Goal: Transaction & Acquisition: Purchase product/service

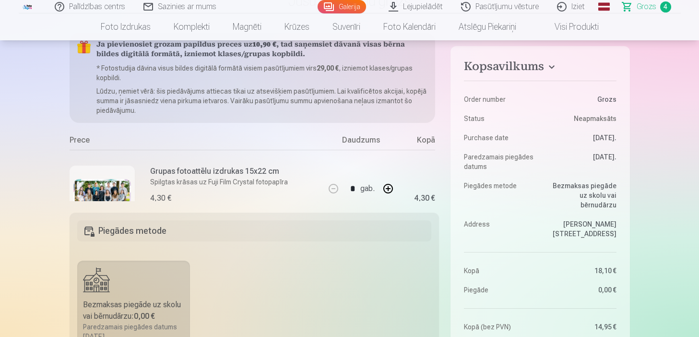
scroll to position [77, 0]
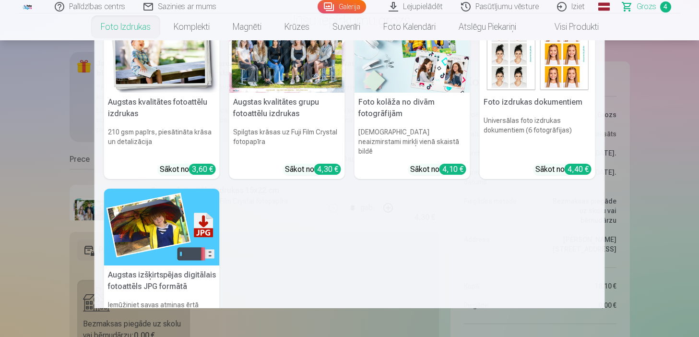
click at [132, 24] on link "Foto izdrukas" at bounding box center [125, 26] width 73 height 27
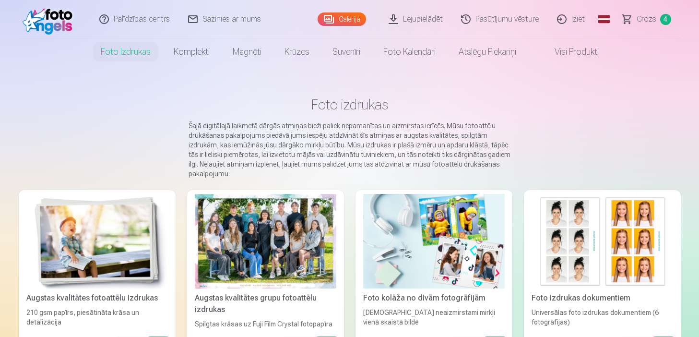
click at [311, 224] on div at bounding box center [266, 241] width 142 height 95
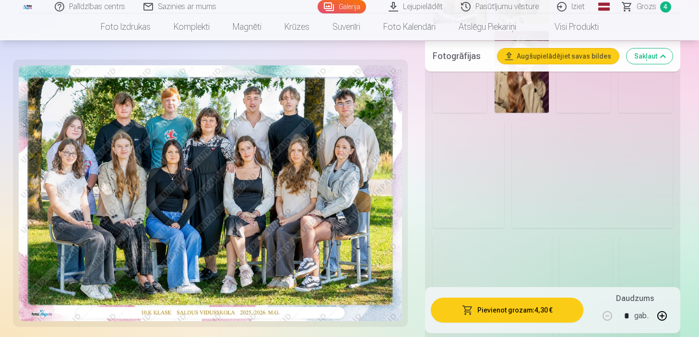
scroll to position [633, 0]
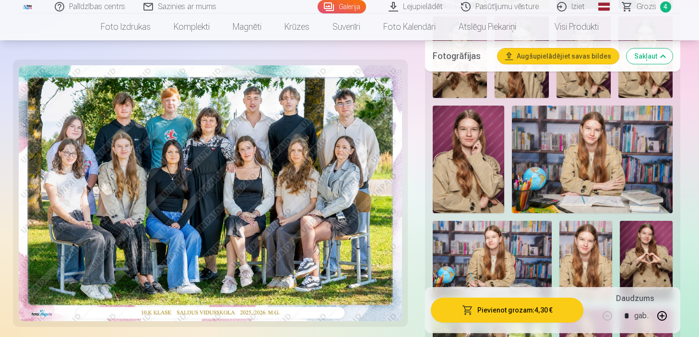
click at [429, 220] on div at bounding box center [553, 109] width 248 height 717
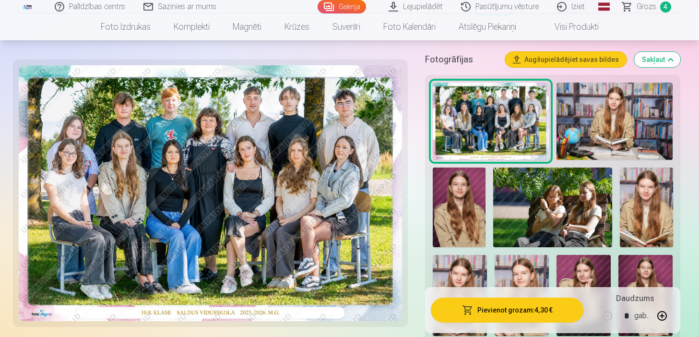
scroll to position [307, 0]
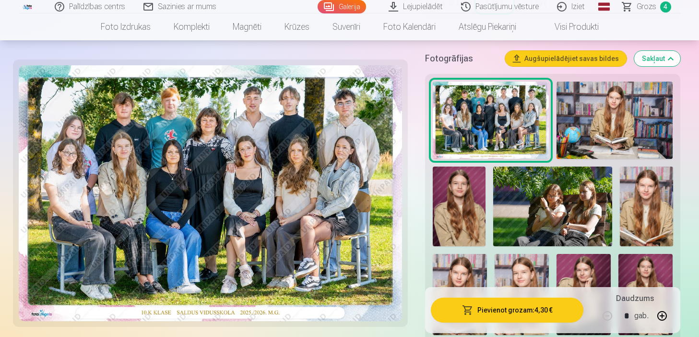
click at [459, 215] on img at bounding box center [459, 206] width 53 height 80
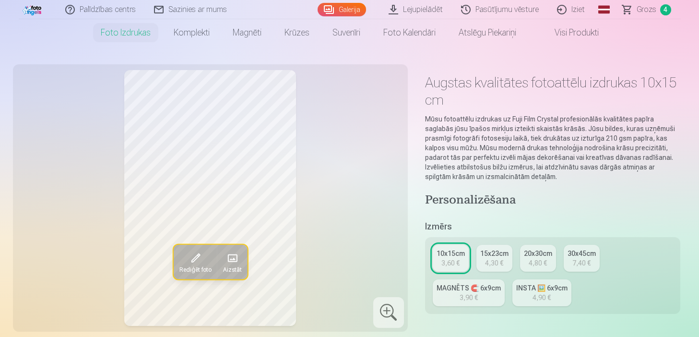
scroll to position [19, 0]
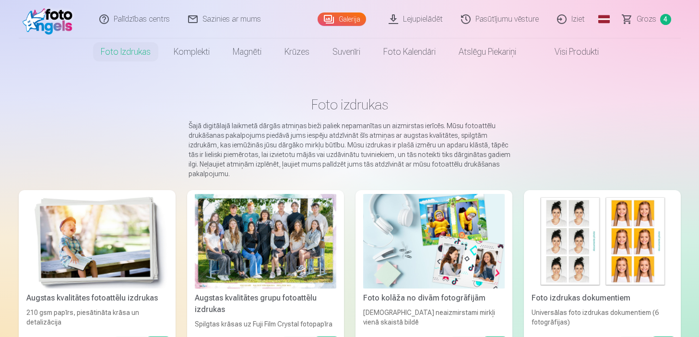
click at [317, 213] on div at bounding box center [266, 241] width 142 height 95
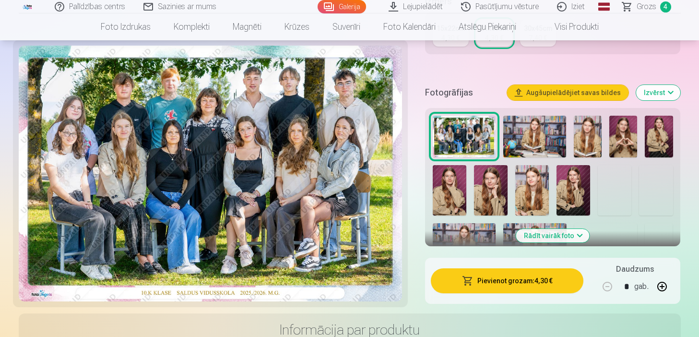
scroll to position [288, 0]
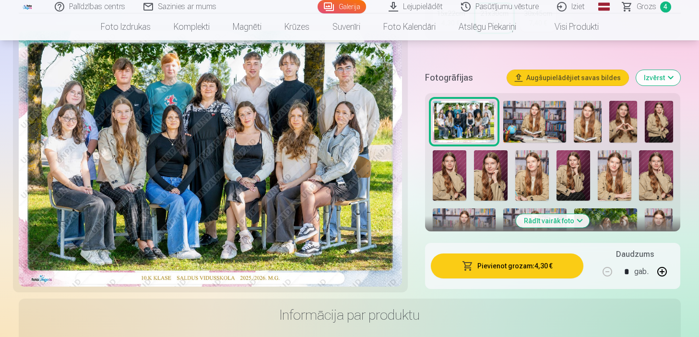
click at [559, 215] on button "Rādīt vairāk foto" at bounding box center [552, 220] width 73 height 13
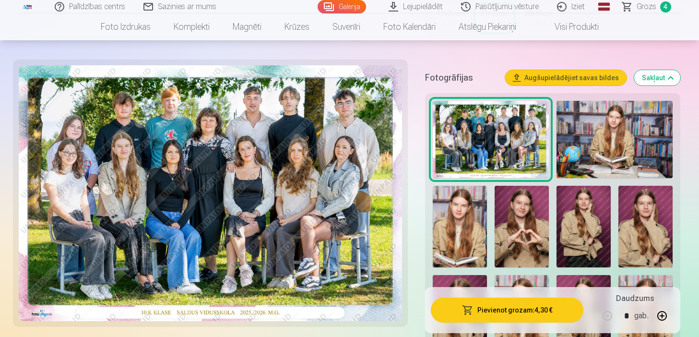
click at [572, 224] on img at bounding box center [584, 227] width 54 height 82
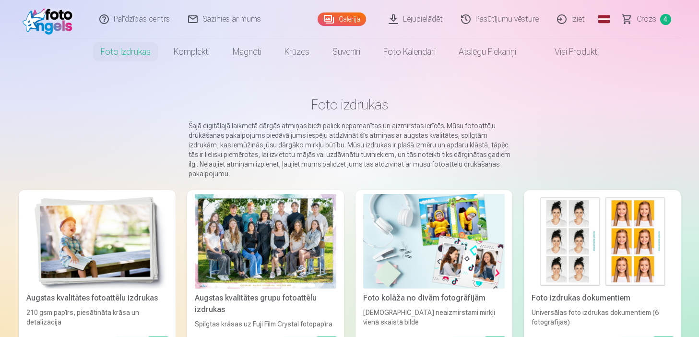
click at [279, 68] on div "Personalizēta keramikas krūze 330ml Baudiet rīta kafiju savā stilā Sākot no 12,…" at bounding box center [350, 325] width 510 height 520
click at [276, 243] on div at bounding box center [266, 241] width 142 height 95
